Goal: Find contact information: Find contact information

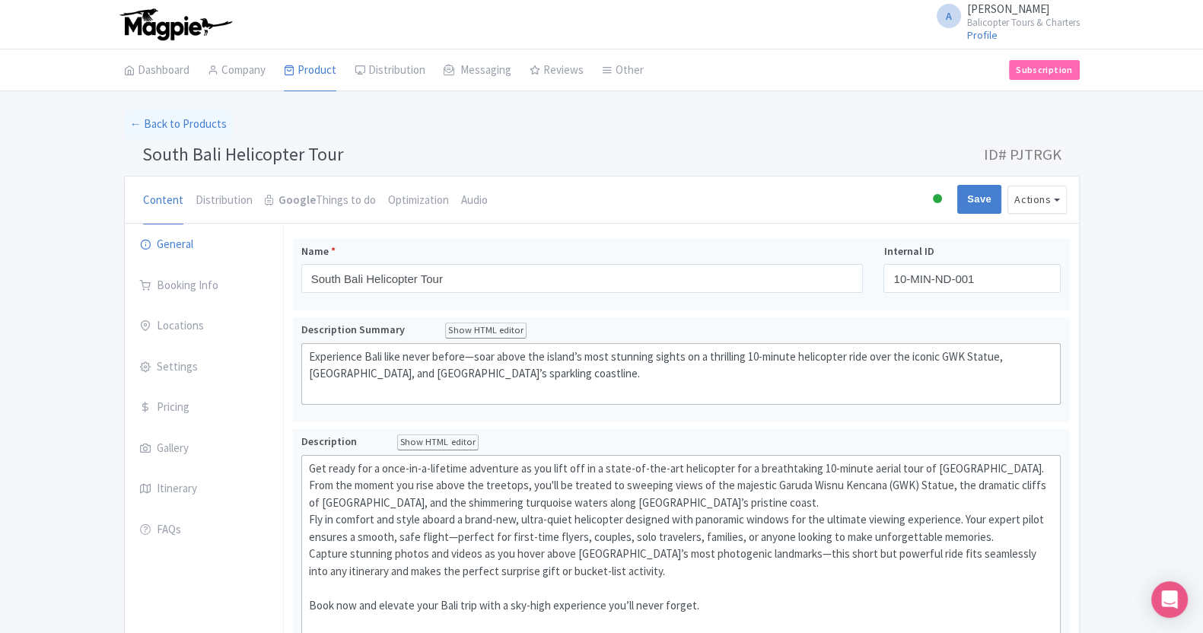
drag, startPoint x: 1088, startPoint y: 25, endPoint x: 978, endPoint y: 14, distance: 110.1
click at [978, 14] on div "A [PERSON_NAME] Balicopter Tours & Charters Profile Users Settings Sign out" at bounding box center [602, 24] width 974 height 43
drag, startPoint x: 1098, startPoint y: 21, endPoint x: 1020, endPoint y: 13, distance: 78.1
click at [1020, 13] on div "A [PERSON_NAME] Balicopter Tours & Charters Profile Users Settings Sign out" at bounding box center [601, 24] width 1203 height 49
click at [1081, 18] on div "A [PERSON_NAME] Balicopter Tours & Charters Profile Users Settings Sign out" at bounding box center [602, 24] width 974 height 43
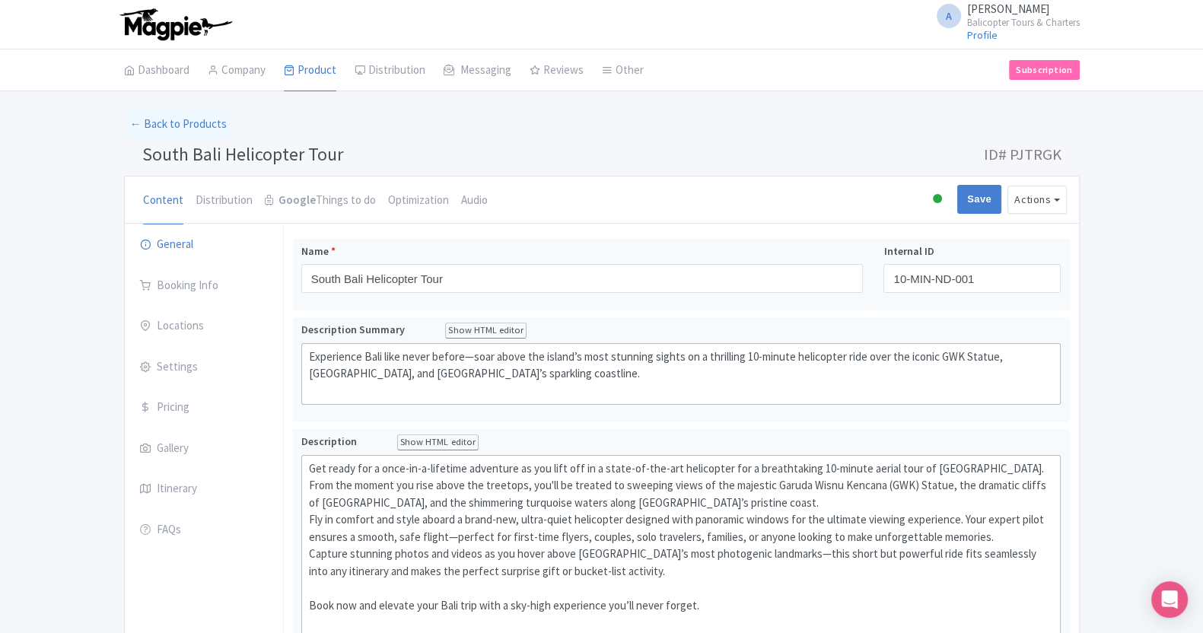
click at [1032, 24] on small "Balicopter Tours & Charters" at bounding box center [1024, 23] width 113 height 10
click at [993, 62] on link "Users" at bounding box center [1007, 73] width 145 height 24
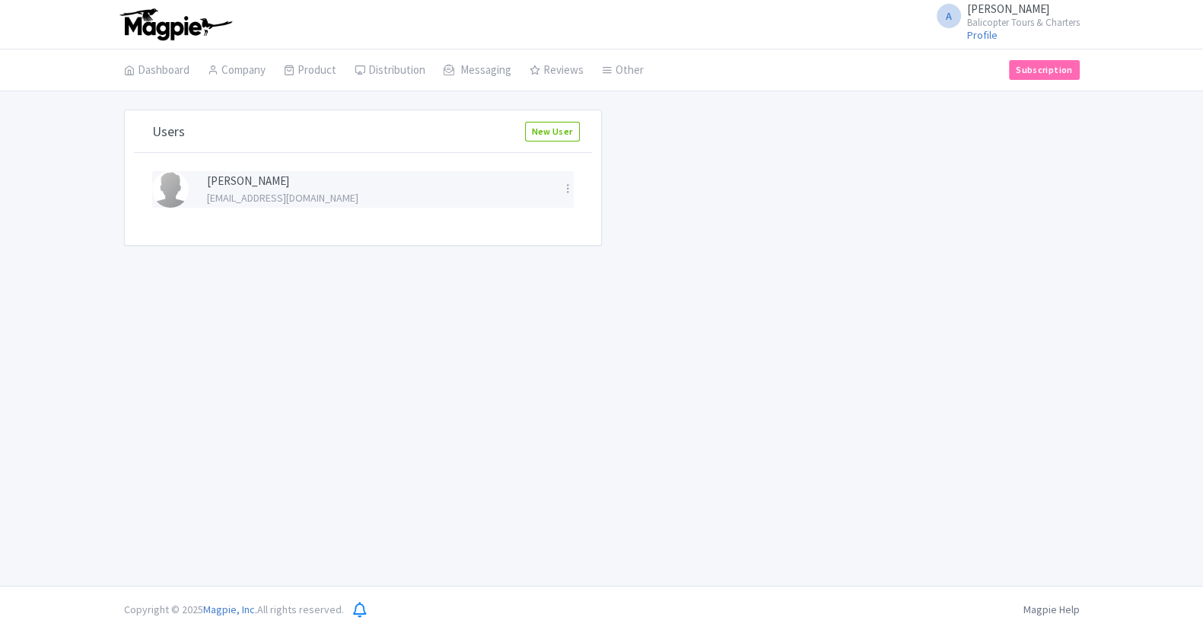
drag, startPoint x: 194, startPoint y: 174, endPoint x: 295, endPoint y: 184, distance: 101.0
click at [295, 184] on div "Andrey Astashkin andrey@balicopter.com Edit Delete" at bounding box center [363, 189] width 440 height 37
copy div "[PERSON_NAME]"
